Goal: Information Seeking & Learning: Understand process/instructions

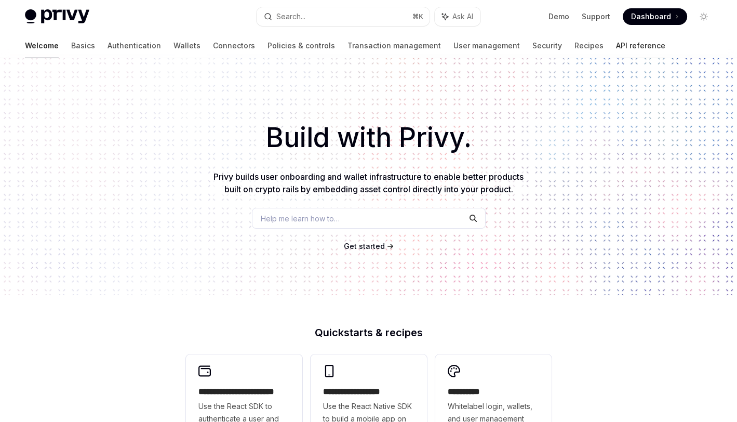
click at [616, 50] on link "API reference" at bounding box center [640, 45] width 49 height 25
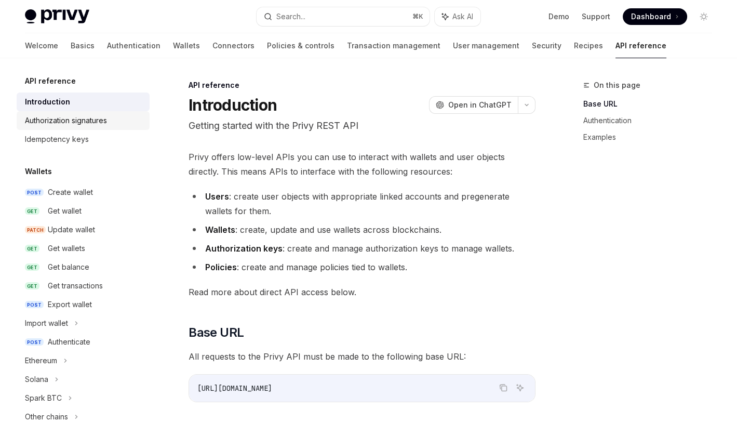
click at [61, 126] on div "Authorization signatures" at bounding box center [66, 120] width 82 height 12
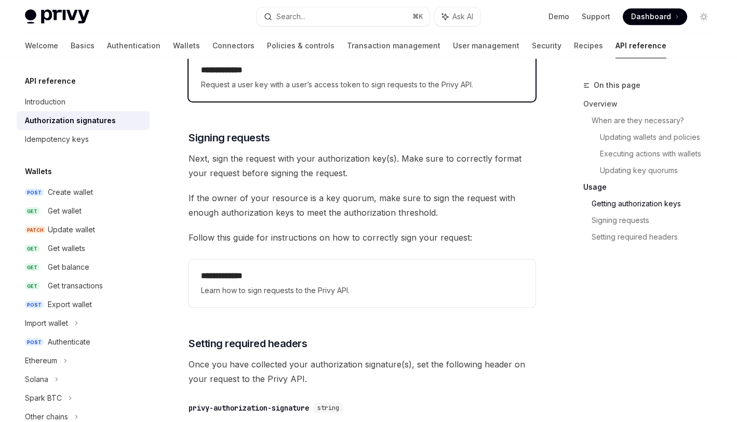
scroll to position [1563, 0]
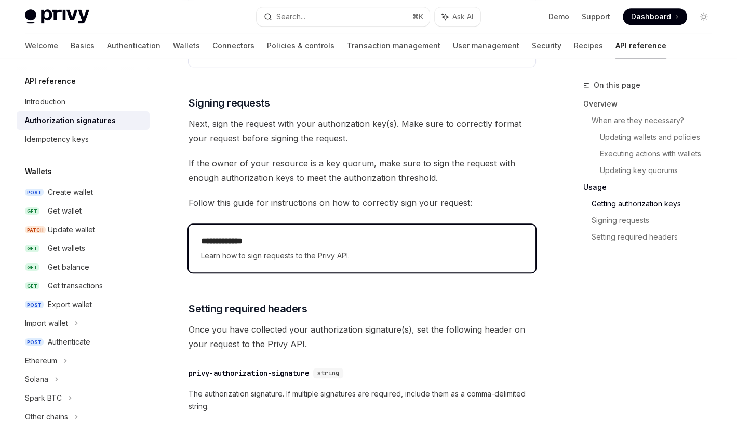
click at [308, 257] on span "Learn how to sign requests to the Privy API." at bounding box center [362, 255] width 322 height 12
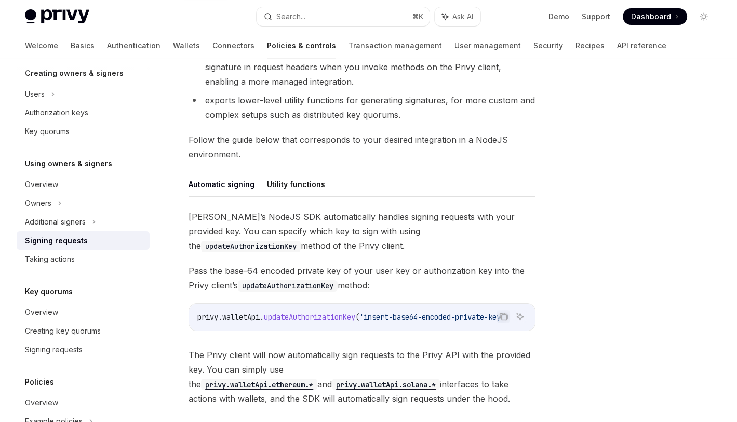
scroll to position [247, 0]
click at [289, 155] on div "Privy’s NodeJS SDK both: automatically signs requests with a private key you pr…" at bounding box center [361, 214] width 347 height 385
click at [291, 173] on button "Utility functions" at bounding box center [296, 185] width 58 height 24
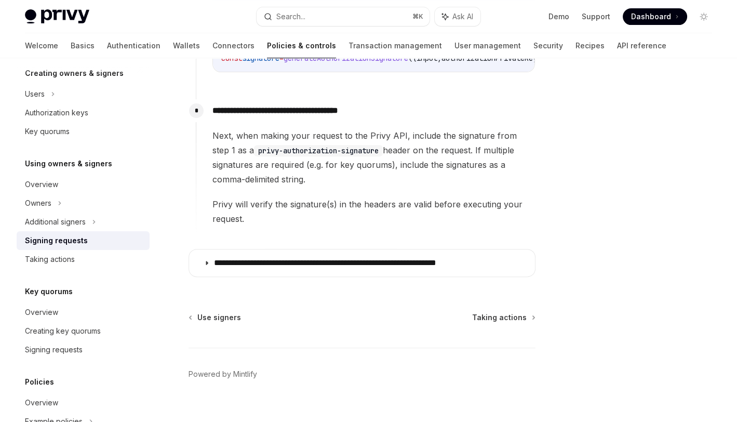
scroll to position [694, 0]
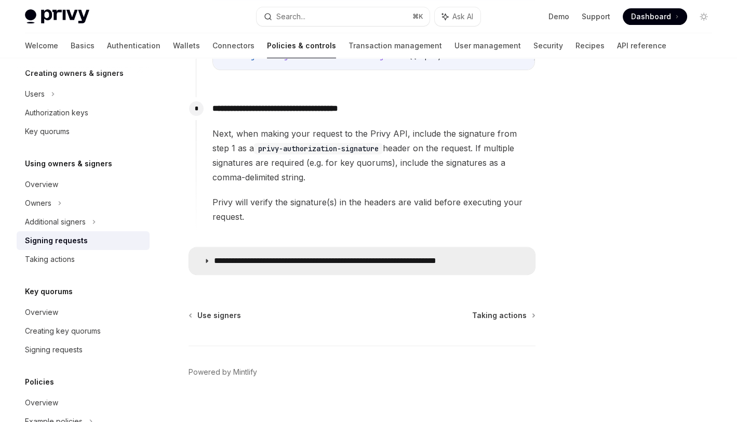
click at [304, 255] on p "**********" at bounding box center [358, 260] width 288 height 10
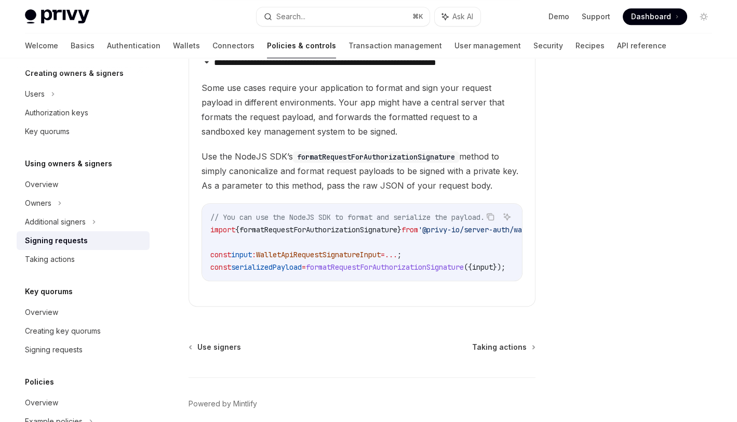
scroll to position [823, 0]
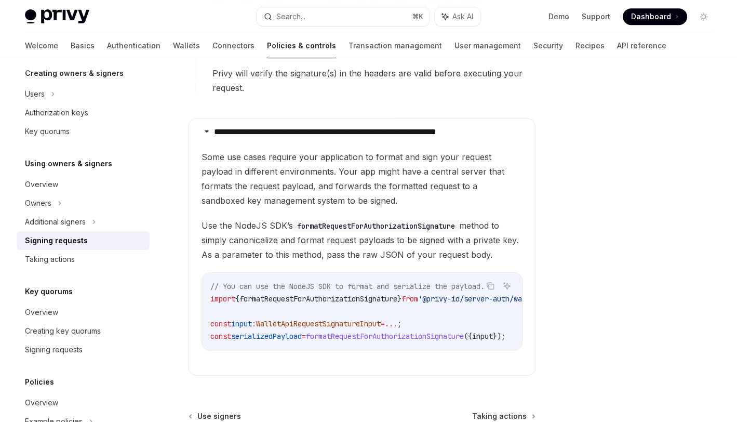
drag, startPoint x: 335, startPoint y: 341, endPoint x: 452, endPoint y: 346, distance: 116.9
click at [451, 346] on children "Some use cases require your application to format and sign your request payload…" at bounding box center [361, 258] width 321 height 217
drag, startPoint x: 410, startPoint y: 334, endPoint x: 498, endPoint y: 335, distance: 87.8
click at [498, 335] on div "// You can use the NodeJS SDK to format and serialize the payload. import { for…" at bounding box center [362, 311] width 320 height 77
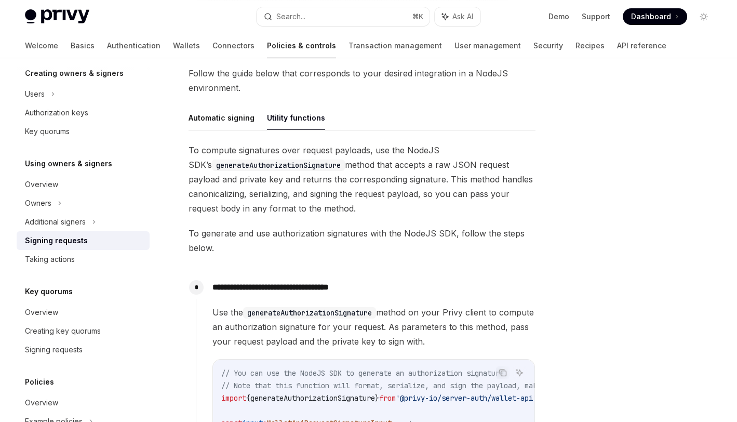
scroll to position [0, 0]
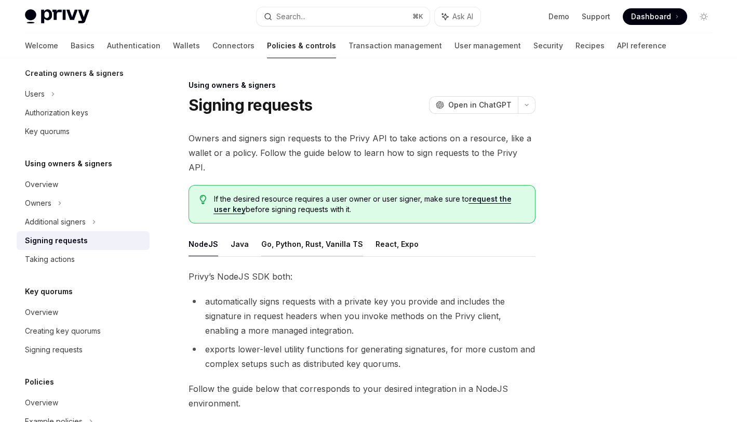
click at [325, 232] on button "Go, Python, Rust, Vanilla TS" at bounding box center [312, 244] width 102 height 24
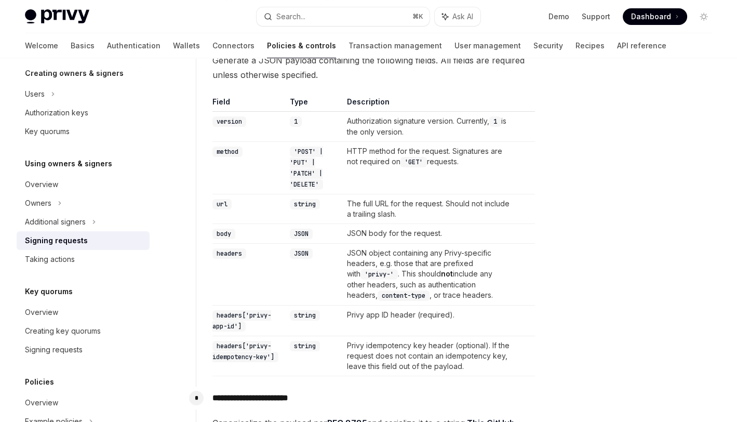
scroll to position [341, 0]
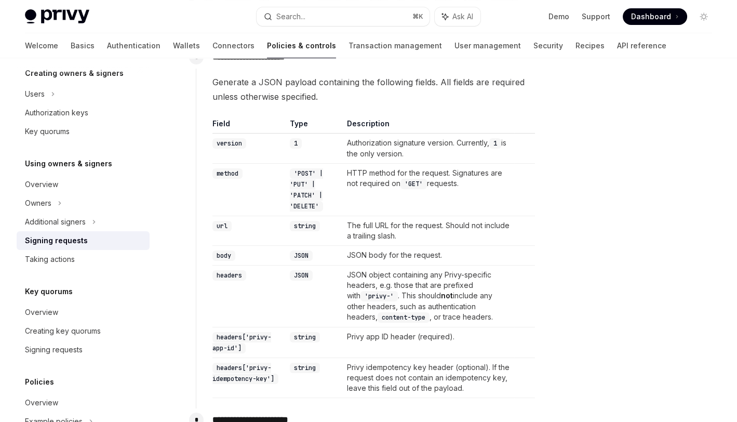
click at [219, 118] on th "Field" at bounding box center [248, 125] width 73 height 15
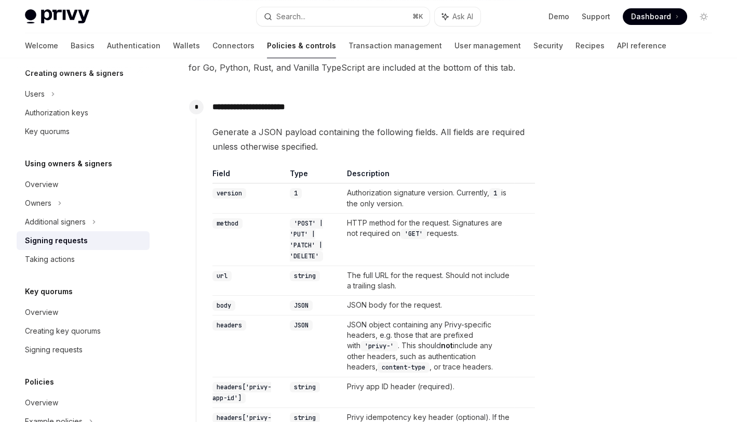
scroll to position [288, 0]
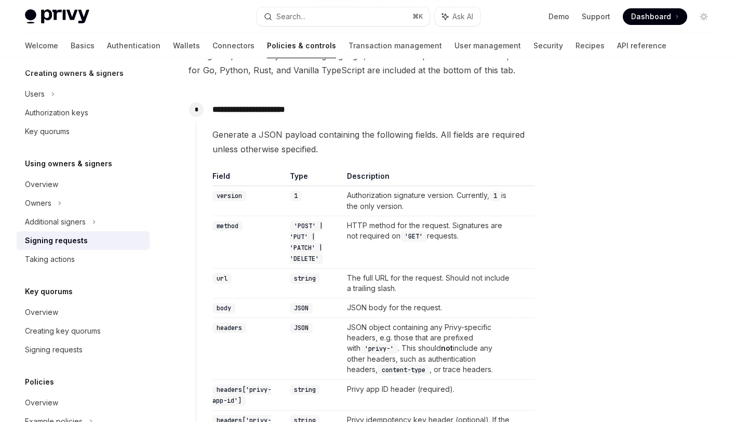
click at [227, 102] on p "**********" at bounding box center [373, 109] width 322 height 15
drag, startPoint x: 212, startPoint y: 92, endPoint x: 330, endPoint y: 92, distance: 118.4
click at [330, 98] on div "**********" at bounding box center [366, 274] width 340 height 352
click at [221, 102] on p "**********" at bounding box center [373, 109] width 322 height 15
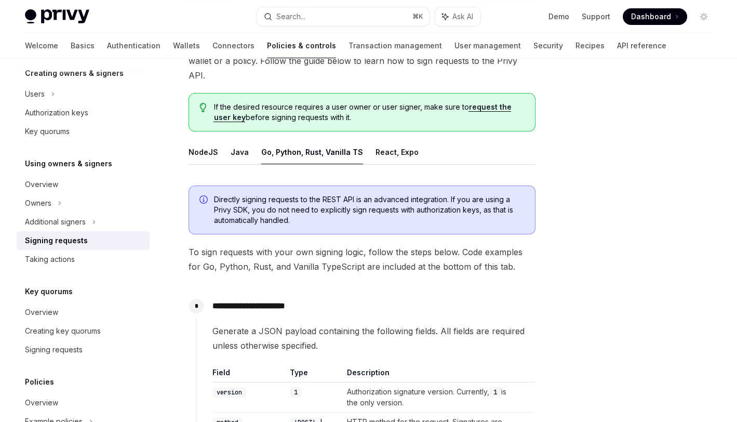
scroll to position [90, 0]
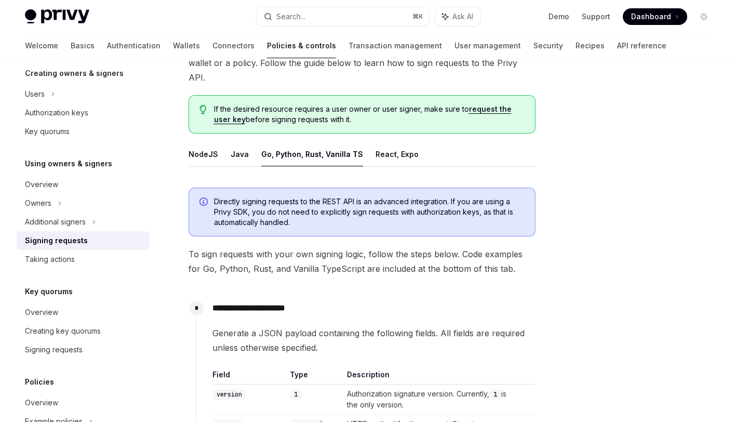
click at [297, 142] on button "Go, Python, Rust, Vanilla TS" at bounding box center [312, 154] width 102 height 24
type textarea "*"
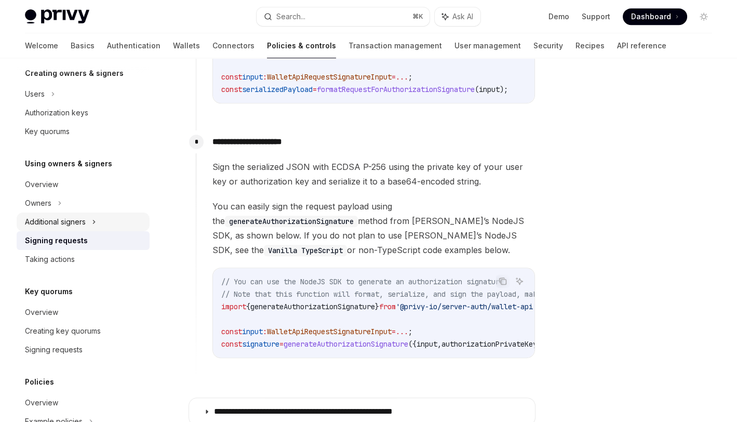
scroll to position [894, 0]
